Goal: Check status: Check status

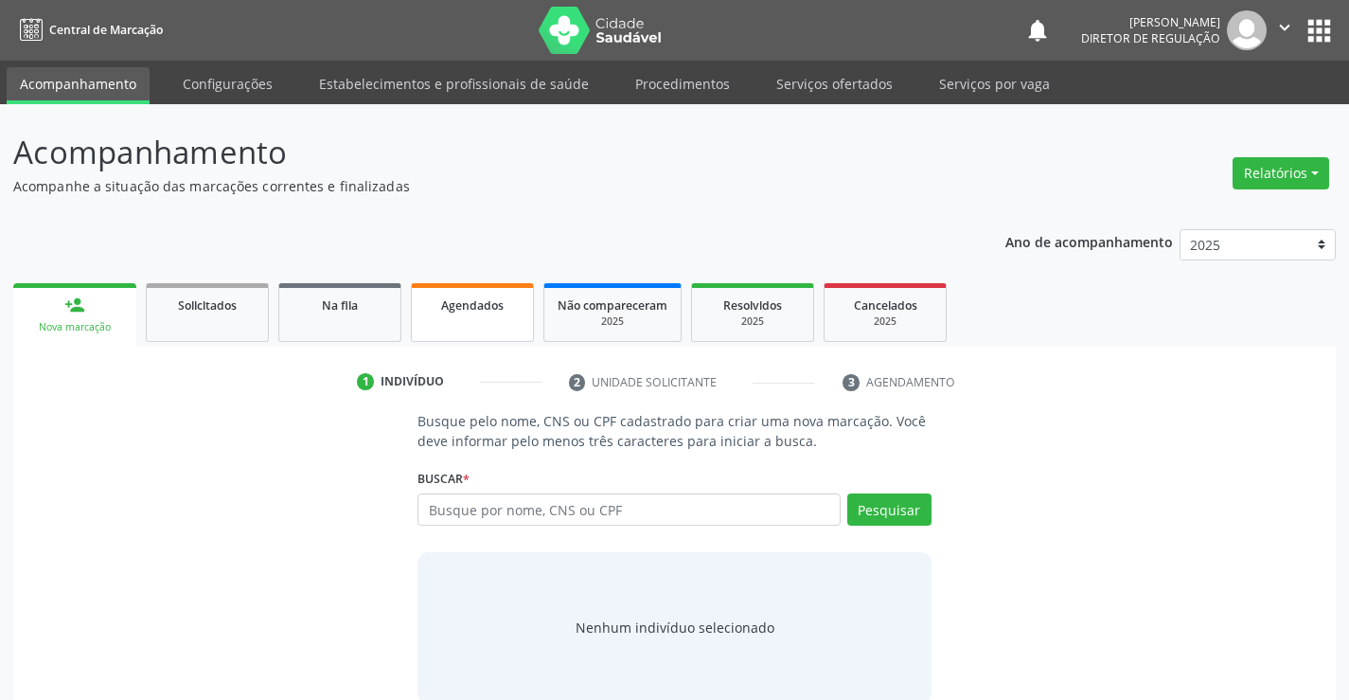
click at [464, 322] on link "Agendados" at bounding box center [472, 312] width 123 height 59
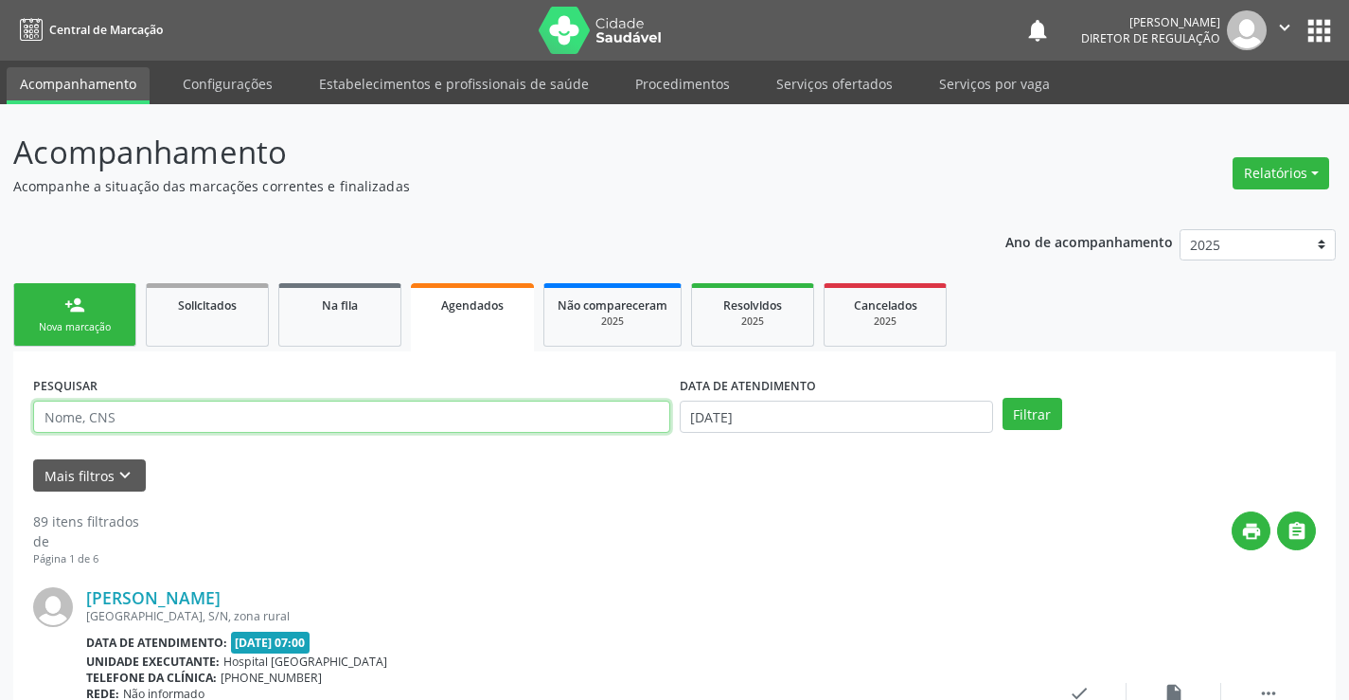
click at [131, 414] on input "text" at bounding box center [351, 417] width 637 height 32
click at [137, 429] on input "text" at bounding box center [351, 417] width 637 height 32
type input "706909177475335"
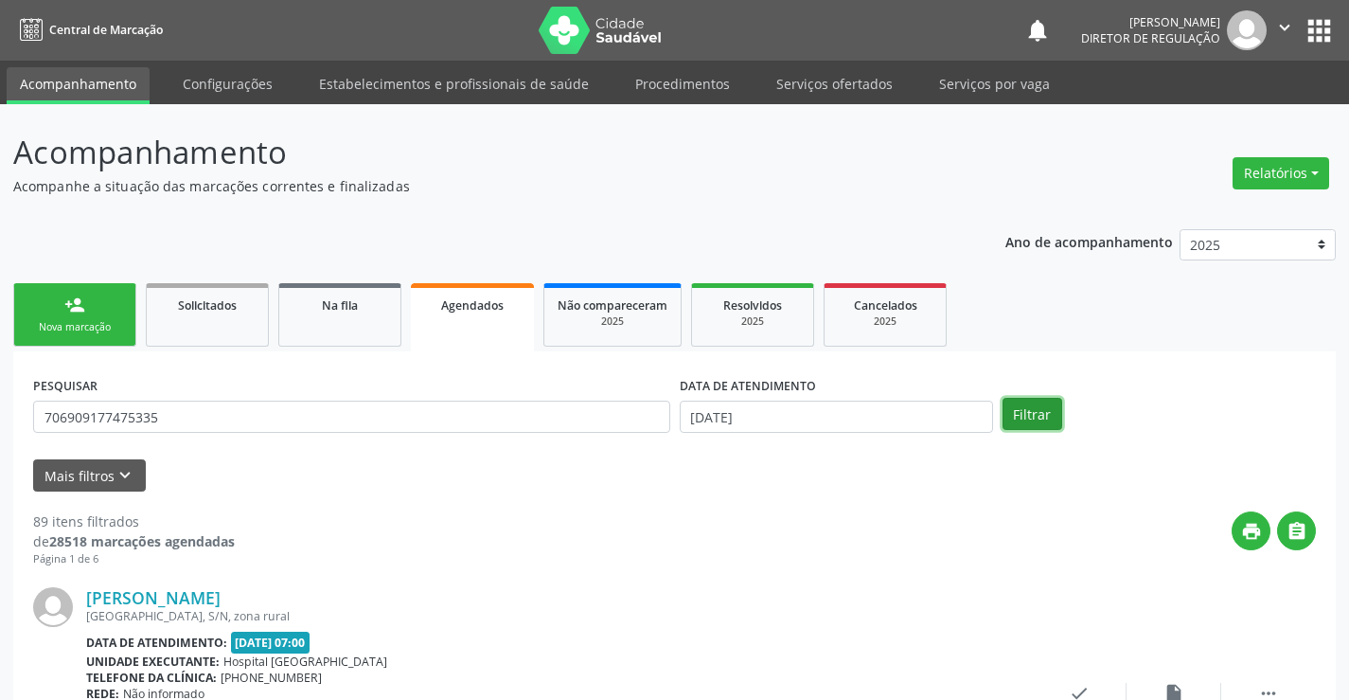
click at [1037, 404] on button "Filtrar" at bounding box center [1033, 414] width 60 height 32
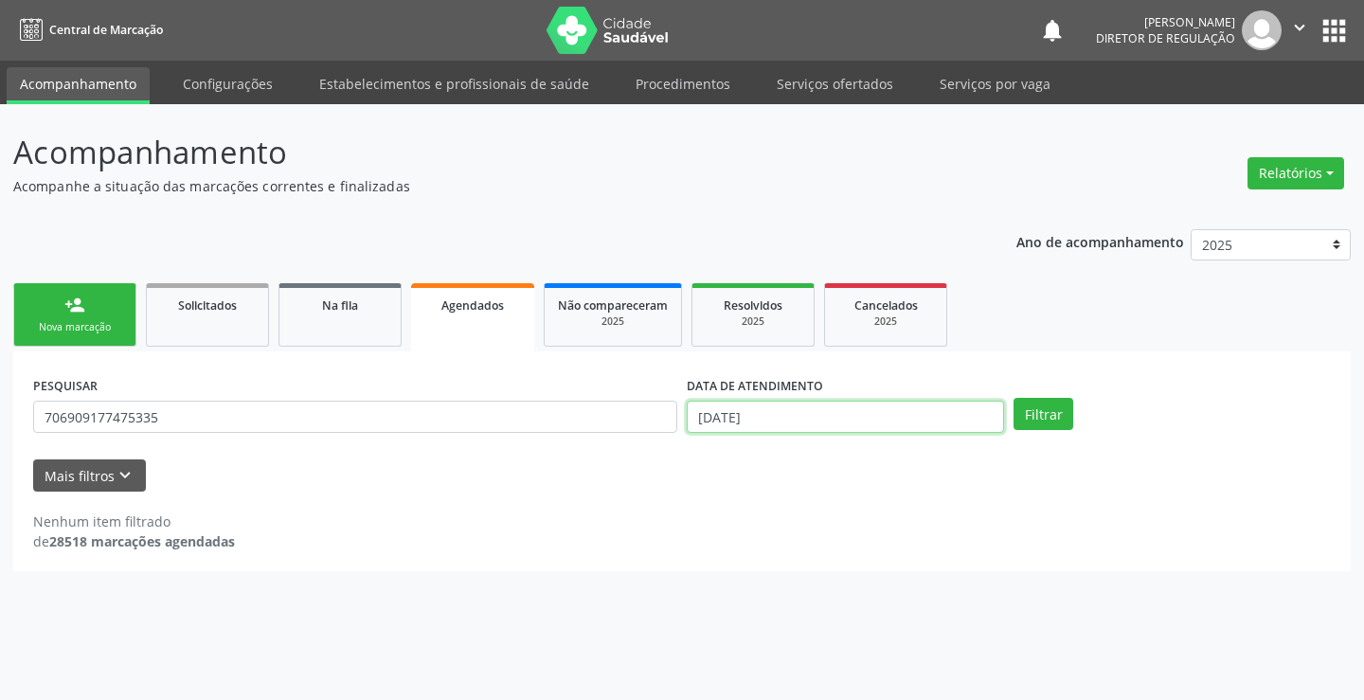
click at [856, 413] on input "[DATE]" at bounding box center [845, 417] width 317 height 32
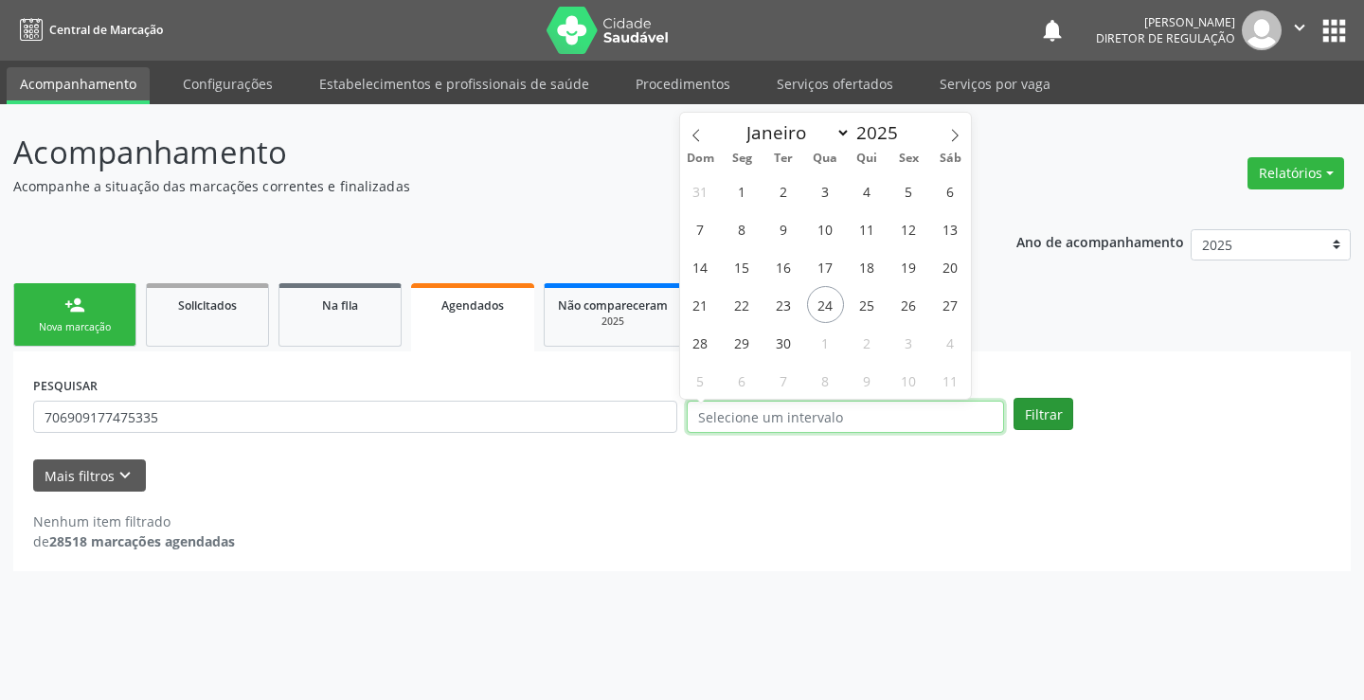
drag, startPoint x: 1003, startPoint y: 407, endPoint x: 1029, endPoint y: 412, distance: 26.9
click at [1004, 407] on div "DATA DE ATENDIMENTO" at bounding box center [845, 408] width 327 height 74
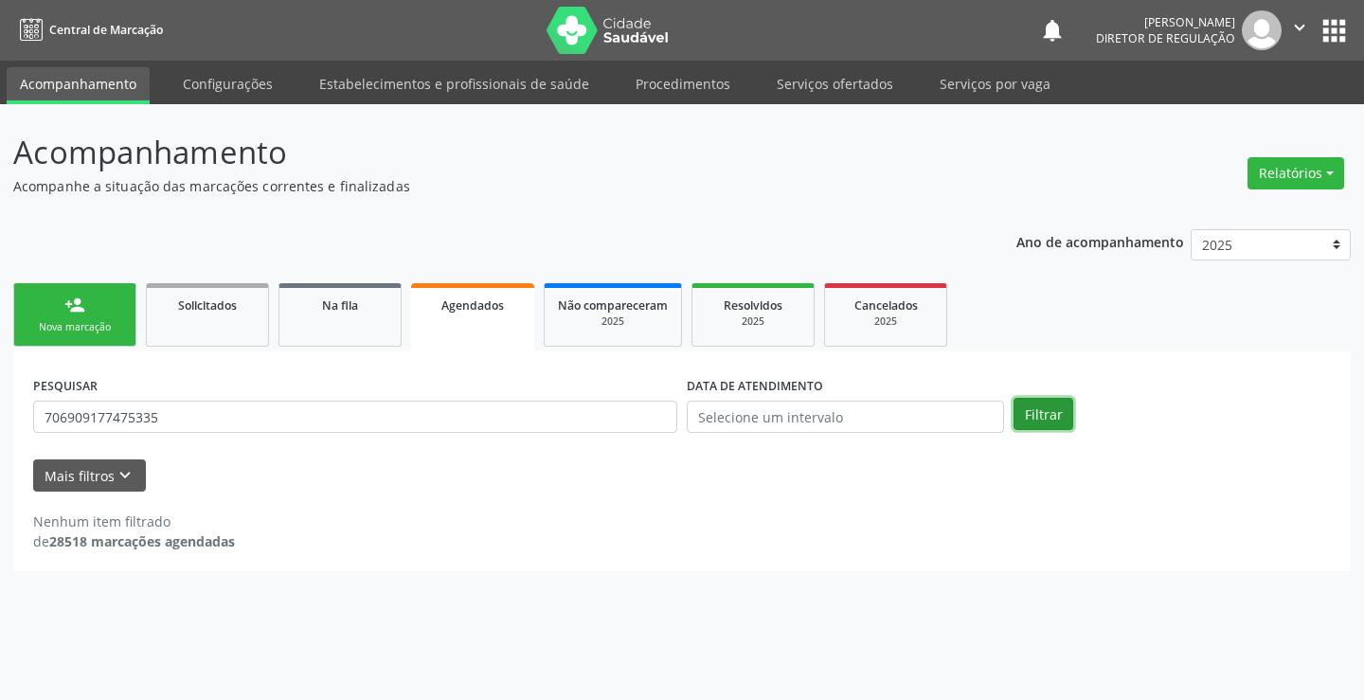
click at [1039, 412] on button "Filtrar" at bounding box center [1043, 414] width 60 height 32
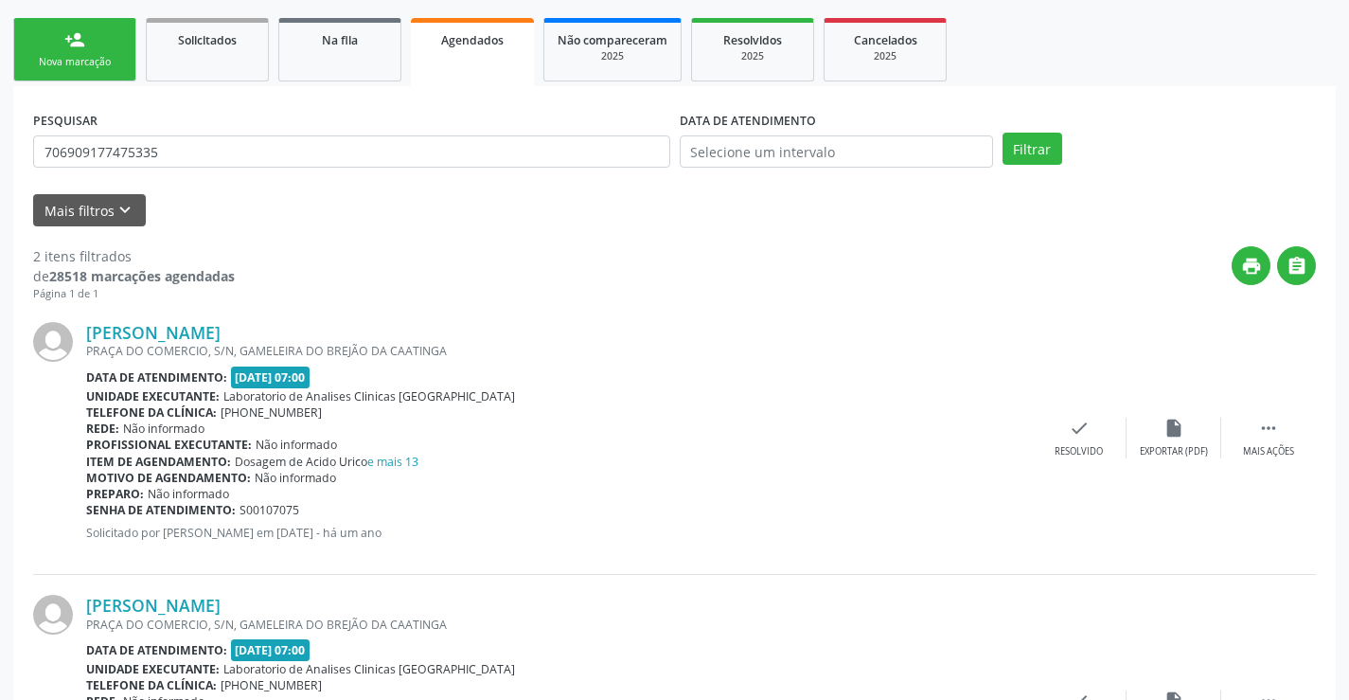
scroll to position [446, 0]
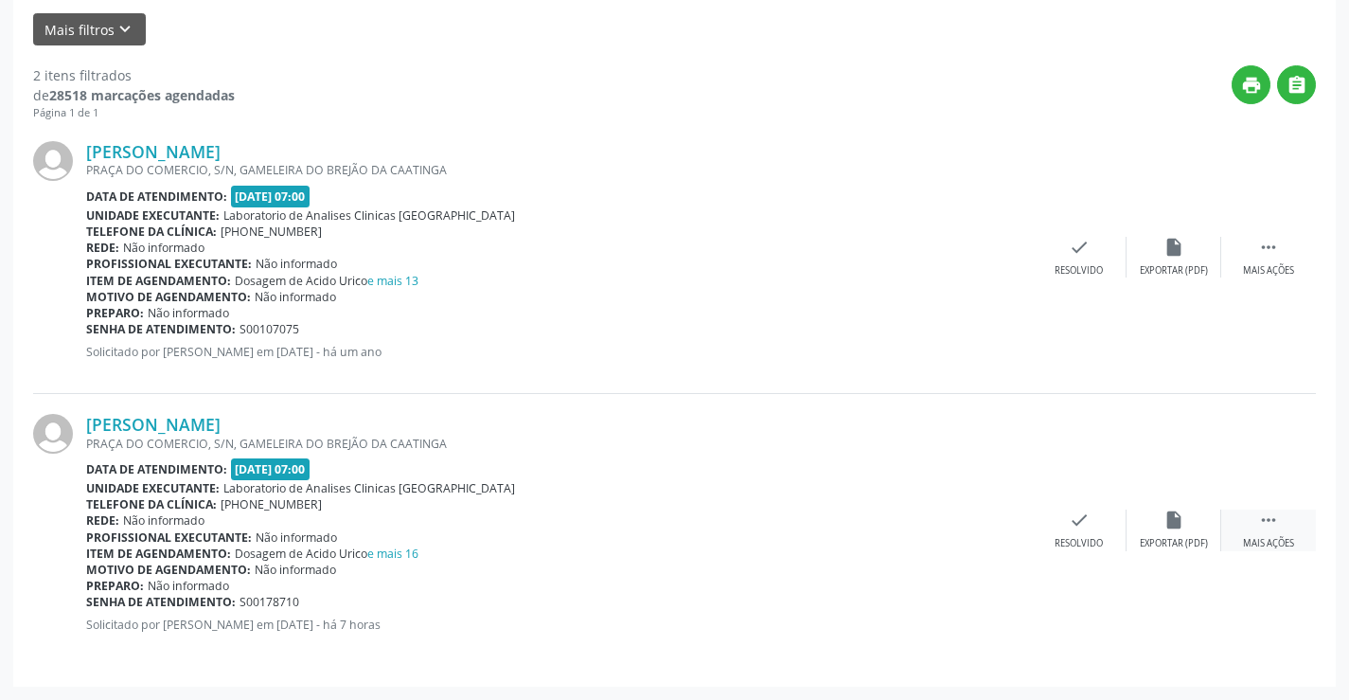
click at [1268, 525] on icon "" at bounding box center [1268, 519] width 21 height 21
click at [914, 537] on div "print Imprimir" at bounding box center [890, 529] width 95 height 41
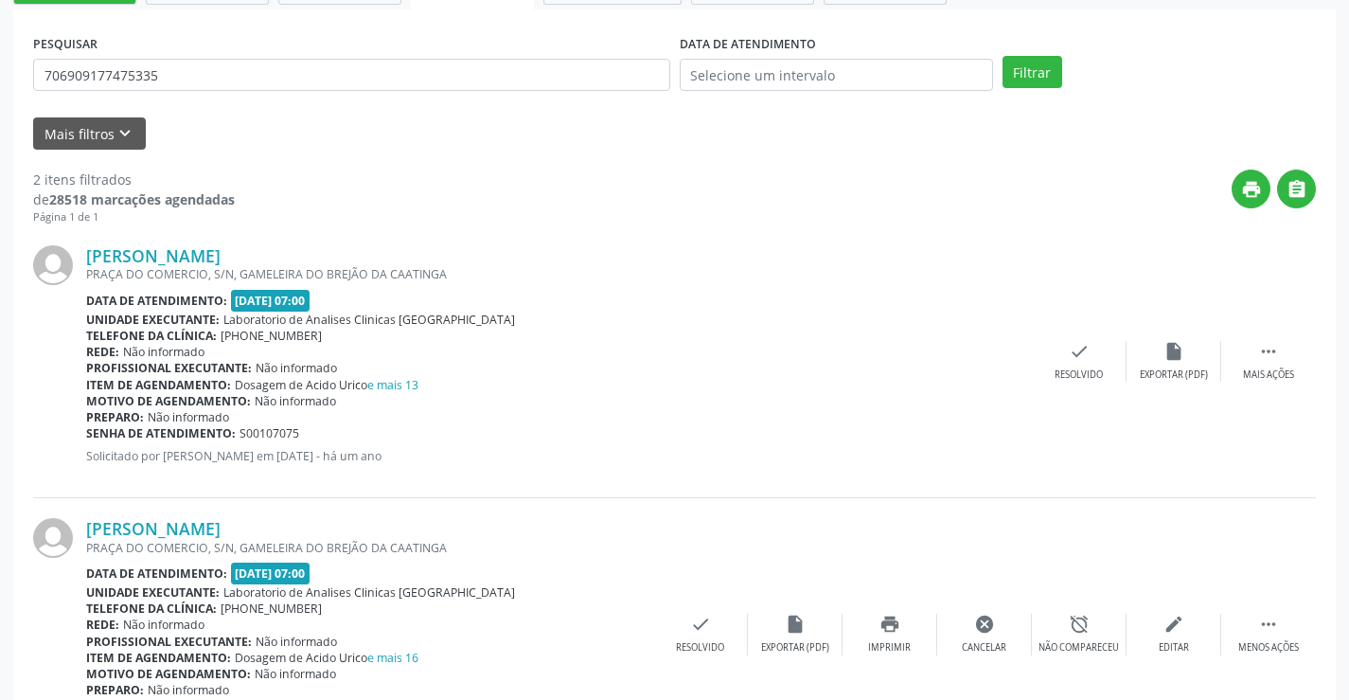
scroll to position [162, 0]
